Goal: Task Accomplishment & Management: Complete application form

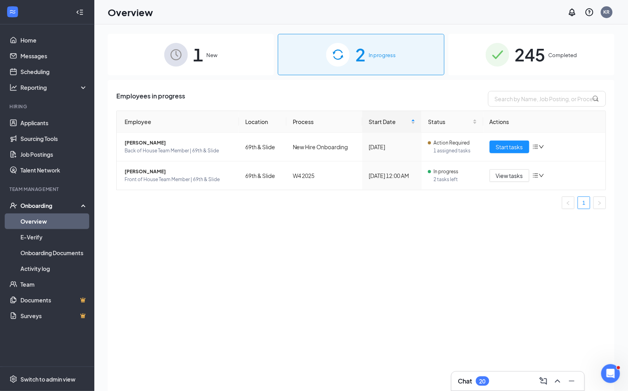
click at [249, 61] on div "1 New" at bounding box center [191, 54] width 166 height 41
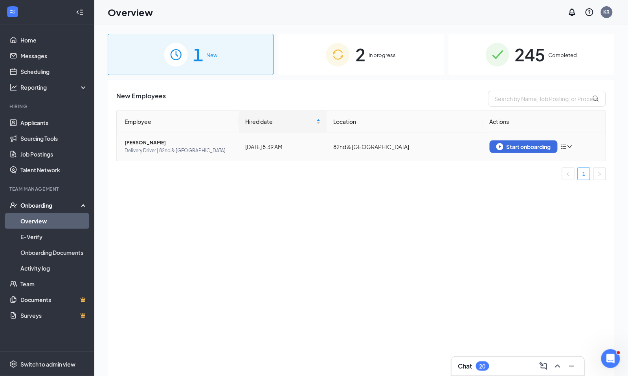
click at [219, 144] on span "[PERSON_NAME]" at bounding box center [179, 143] width 108 height 8
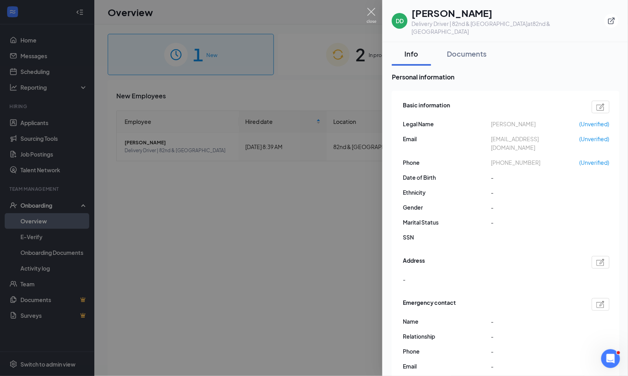
click at [369, 11] on img at bounding box center [372, 15] width 10 height 15
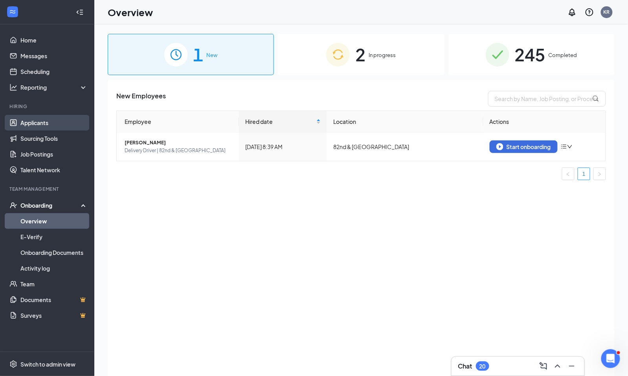
click at [35, 120] on link "Applicants" at bounding box center [53, 123] width 67 height 16
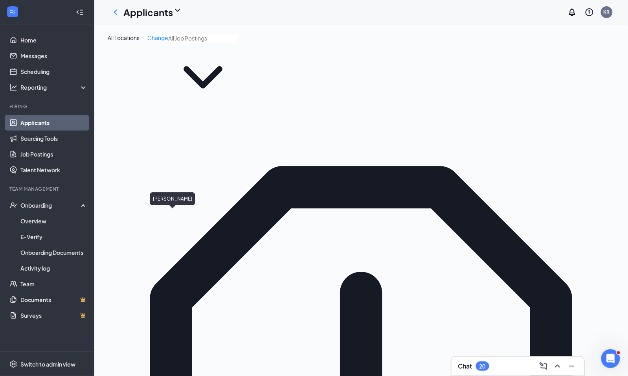
type input "[PERSON_NAME]"
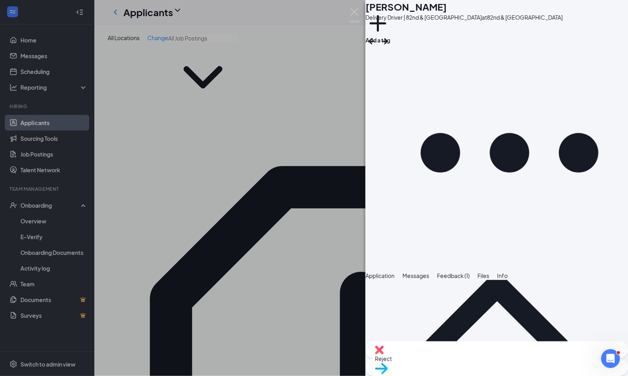
scroll to position [459, 0]
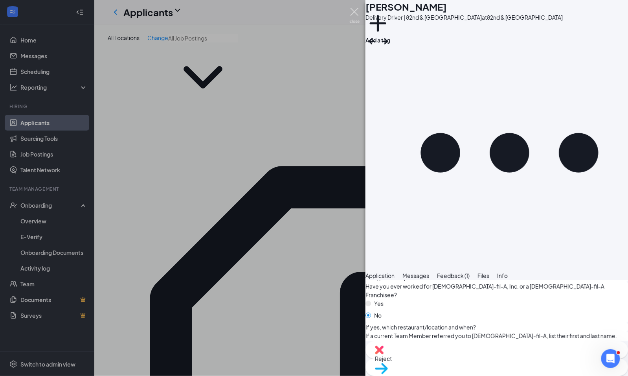
click at [351, 16] on img at bounding box center [355, 15] width 10 height 15
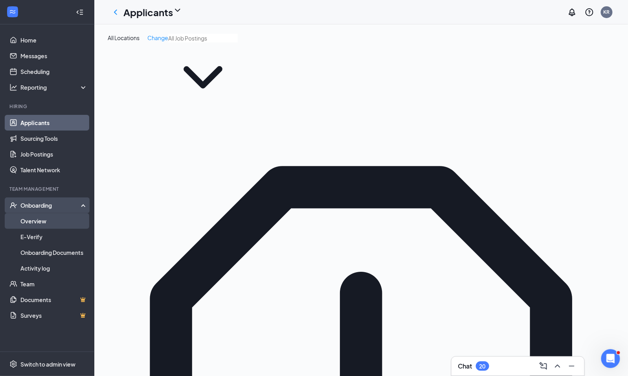
click at [38, 225] on link "Overview" at bounding box center [53, 221] width 67 height 16
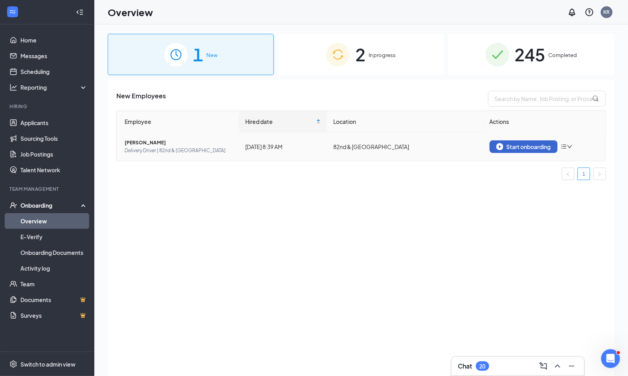
click at [510, 151] on button "Start onboarding" at bounding box center [524, 146] width 68 height 13
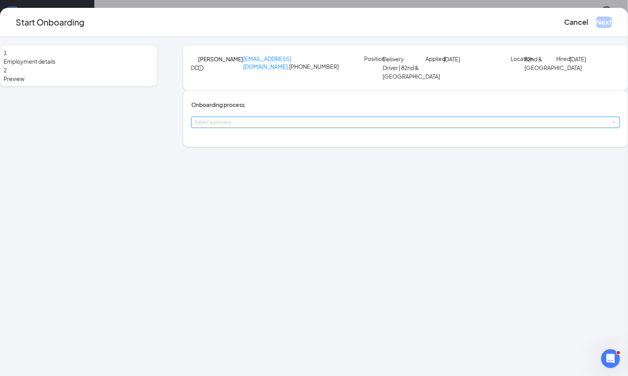
click at [322, 127] on div "Select a process" at bounding box center [406, 122] width 422 height 10
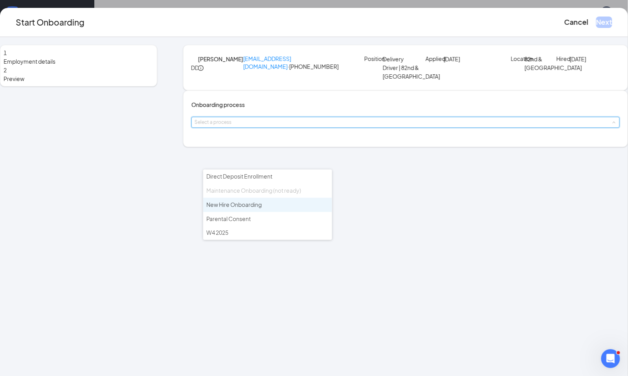
click at [256, 201] on span "New Hire Onboarding" at bounding box center [233, 204] width 55 height 7
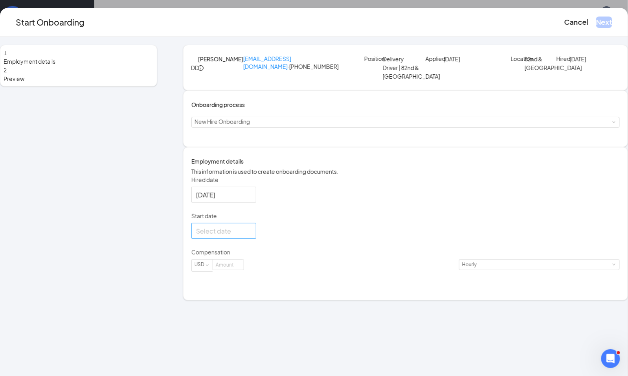
click at [252, 236] on div at bounding box center [223, 231] width 55 height 10
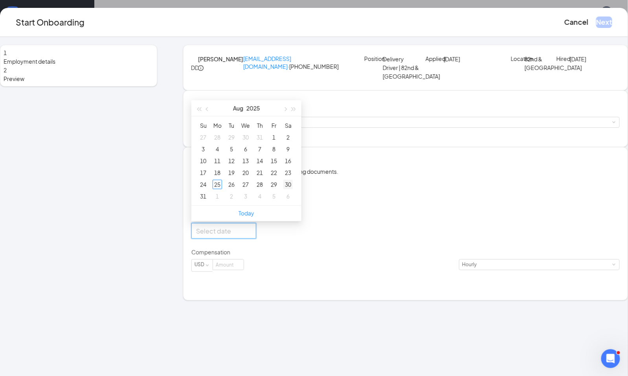
type input "[DATE]"
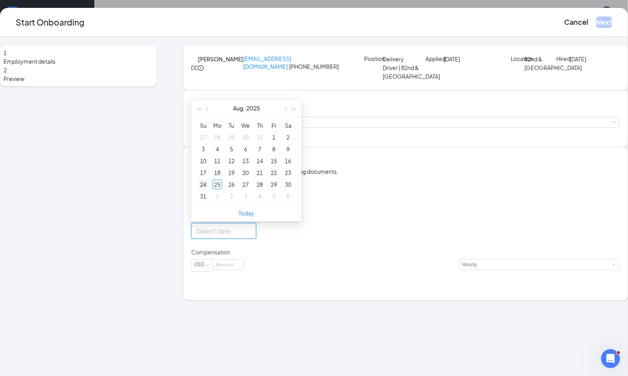
type input "[DATE]"
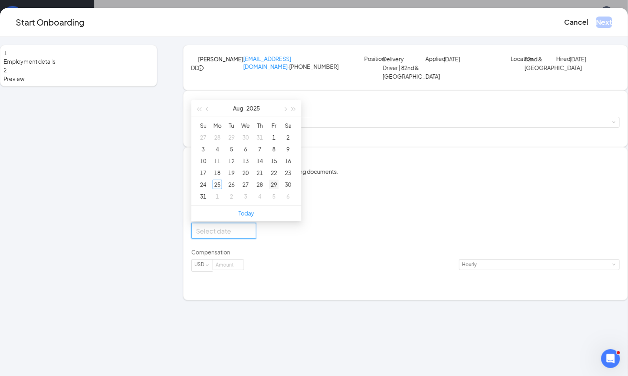
type input "[DATE]"
click at [279, 189] on div "29" at bounding box center [273, 184] width 9 height 9
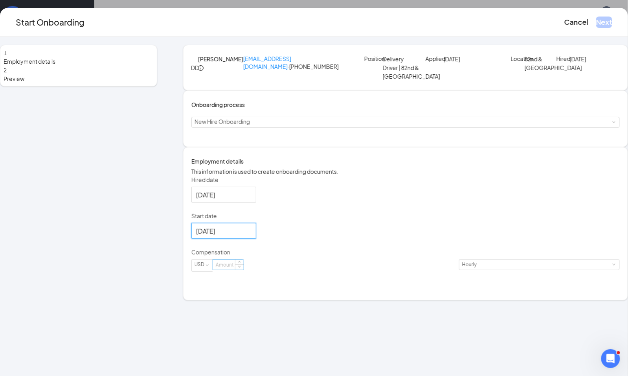
click at [244, 270] on input at bounding box center [228, 265] width 31 height 10
type input "9"
click at [597, 22] on button "Next" at bounding box center [605, 22] width 16 height 11
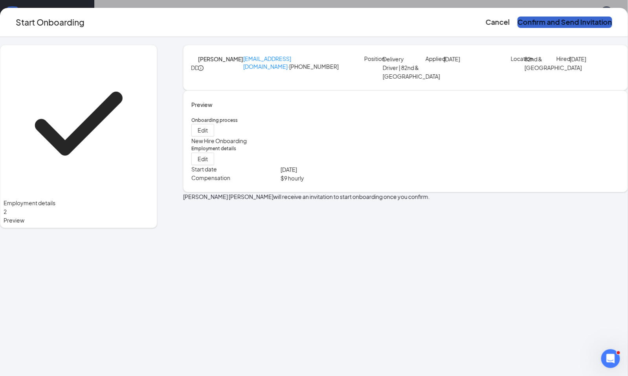
click at [580, 22] on button "Confirm and Send Invitation" at bounding box center [565, 22] width 95 height 11
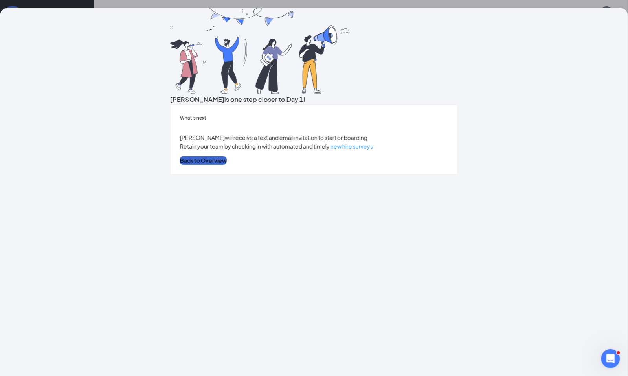
click at [227, 165] on button "Back to Overview" at bounding box center [203, 160] width 47 height 9
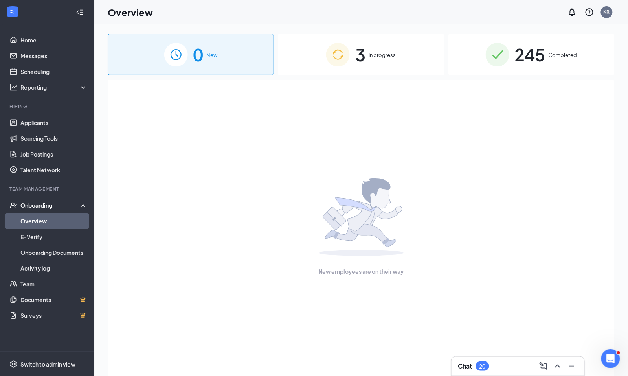
click at [314, 64] on div "3 In progress" at bounding box center [361, 54] width 166 height 41
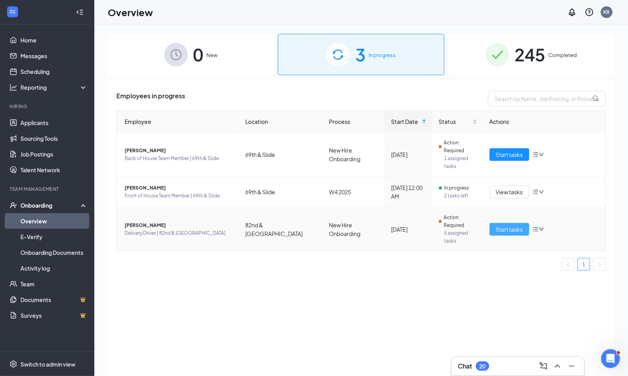
click at [507, 225] on span "Start tasks" at bounding box center [509, 229] width 27 height 9
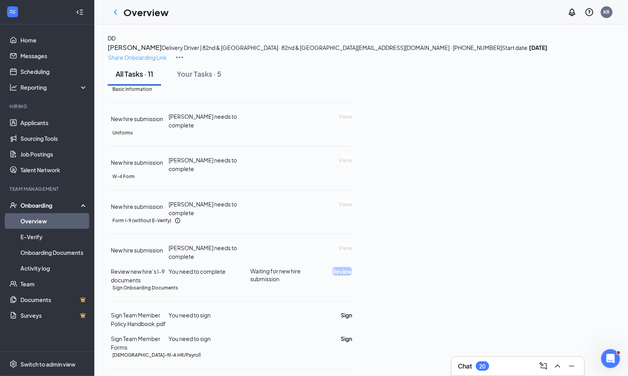
click at [167, 53] on p "Share Onboarding Link" at bounding box center [137, 57] width 59 height 9
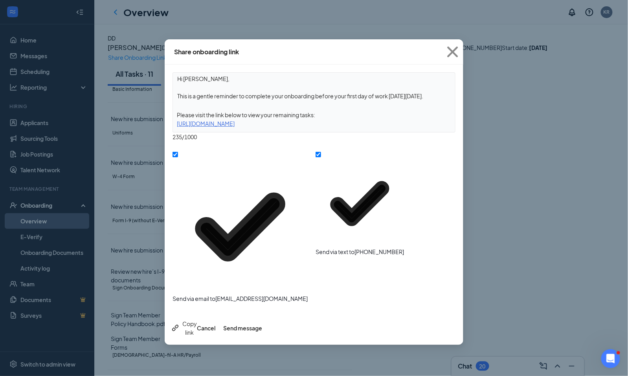
click at [175, 94] on textarea "Hi [PERSON_NAME], This is a gentle reminder to complete your onboarding before …" at bounding box center [314, 87] width 282 height 29
paste textarea "Welcome to [DEMOGRAPHIC_DATA]-fil-A Please complete all required forms within 3…"
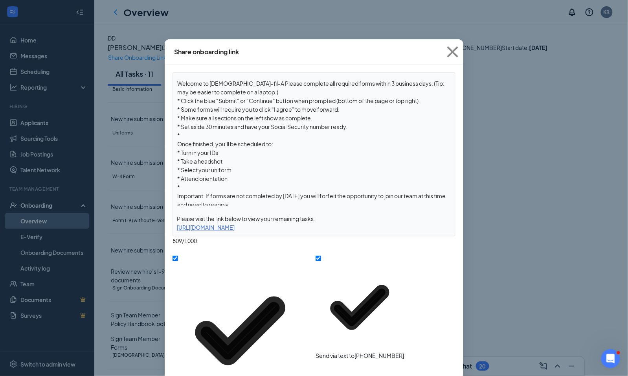
scroll to position [4, 0]
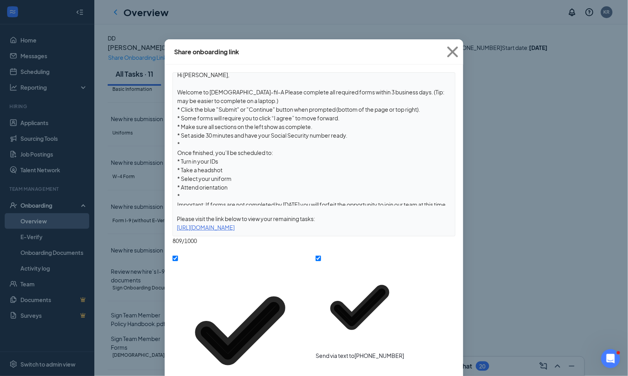
click at [185, 192] on textarea "Hi [PERSON_NAME], Welcome to [DEMOGRAPHIC_DATA]-fil-A Please complete all requi…" at bounding box center [314, 139] width 282 height 133
click at [194, 139] on textarea "Hi [PERSON_NAME], Welcome to [DEMOGRAPHIC_DATA]-fil-A Please complete all requi…" at bounding box center [314, 139] width 282 height 133
click at [238, 88] on textarea "Hi [PERSON_NAME], Welcome to [DEMOGRAPHIC_DATA]-fil-A Please complete all requi…" at bounding box center [314, 139] width 282 height 133
drag, startPoint x: 391, startPoint y: 90, endPoint x: 430, endPoint y: 65, distance: 46.9
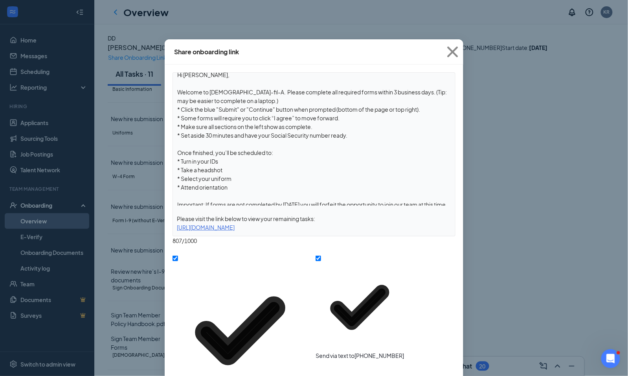
click at [391, 90] on textarea "Hi [PERSON_NAME], Welcome to [DEMOGRAPHIC_DATA]-fil-A.  Please complete all req…" at bounding box center [314, 139] width 282 height 133
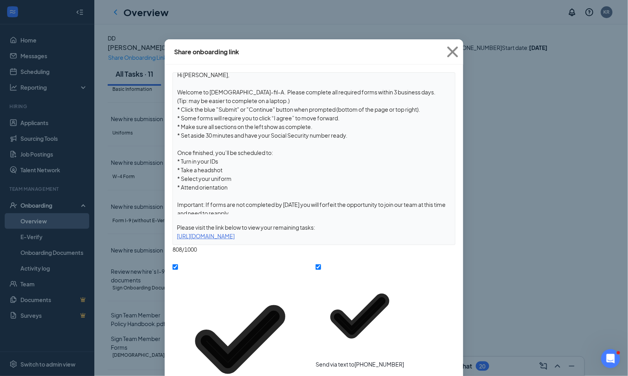
click at [181, 133] on textarea "Hi [PERSON_NAME], Welcome to [DEMOGRAPHIC_DATA]-fil-A.  Please complete all req…" at bounding box center [314, 144] width 282 height 142
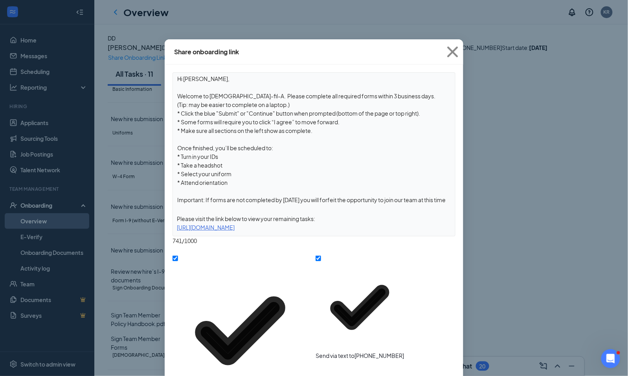
click at [181, 129] on textarea "Hi [PERSON_NAME], Welcome to [DEMOGRAPHIC_DATA]-fil-A.  Please complete all req…" at bounding box center [314, 139] width 282 height 133
paste textarea "* Set aside 30 minutes and have your Social Security number ready."
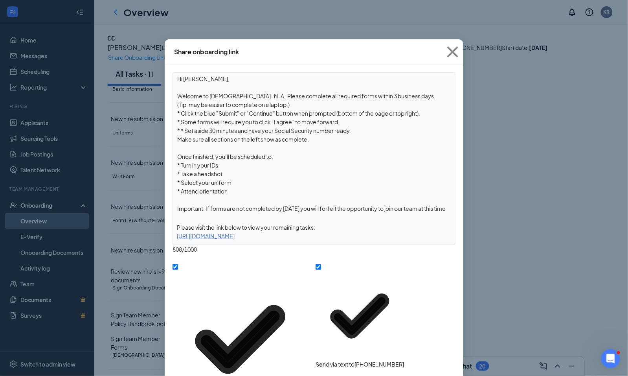
drag, startPoint x: 181, startPoint y: 126, endPoint x: 167, endPoint y: 126, distance: 13.8
click at [167, 126] on div "Hi [PERSON_NAME], Welcome to [DEMOGRAPHIC_DATA]-fil-A.  Please complete all req…" at bounding box center [314, 244] width 299 height 359
click at [177, 134] on textarea "Hi [PERSON_NAME], Welcome to [DEMOGRAPHIC_DATA]-fil-A.  Please complete all req…" at bounding box center [314, 144] width 282 height 142
paste textarea "*"
click at [230, 156] on textarea "Hi [PERSON_NAME], Welcome to [DEMOGRAPHIC_DATA]-fil-A.  Please complete all req…" at bounding box center [314, 144] width 282 height 142
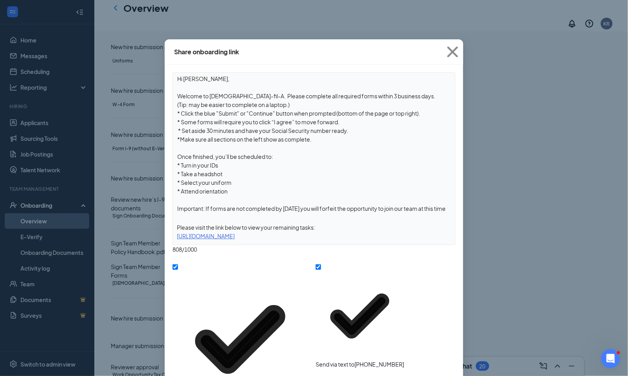
scroll to position [84, 0]
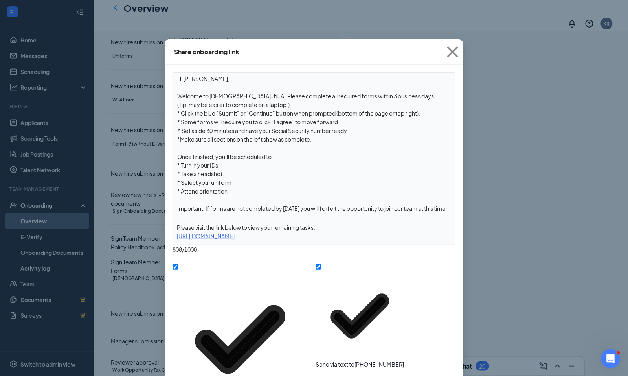
type textarea "Hi [PERSON_NAME], Welcome to [DEMOGRAPHIC_DATA]-fil-A.  Please complete all req…"
